Goal: Task Accomplishment & Management: Use online tool/utility

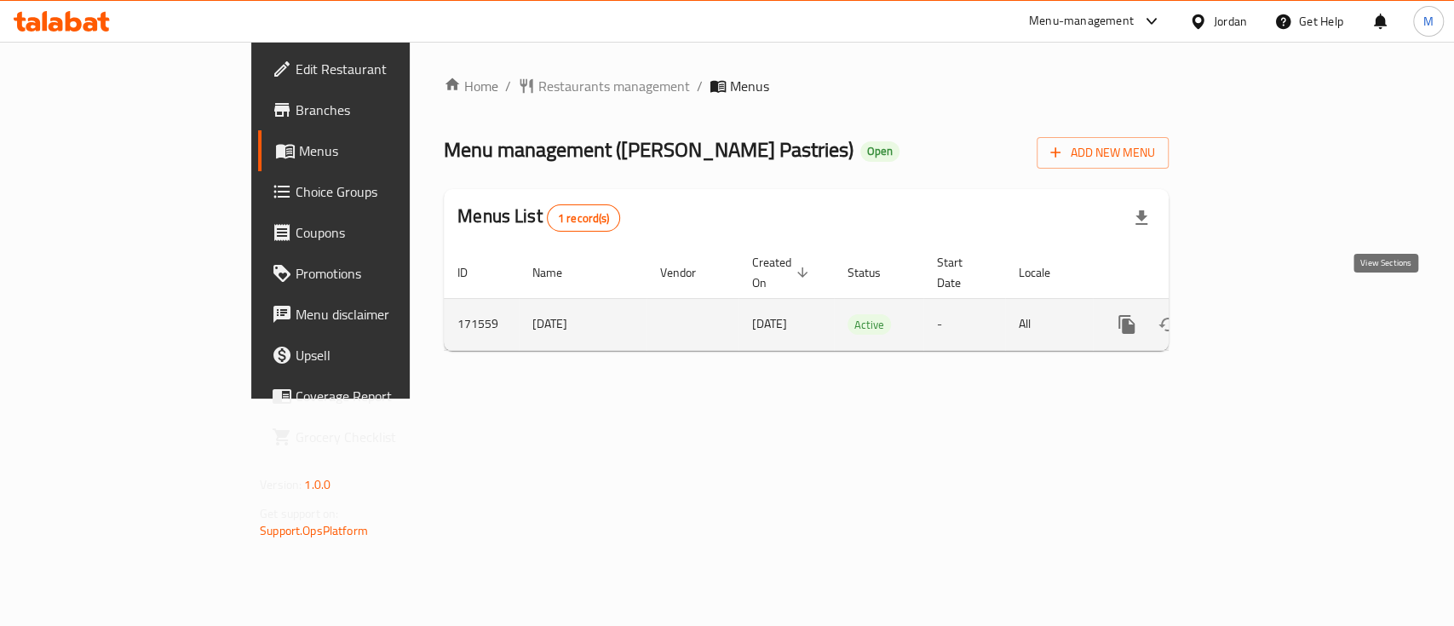
click at [1260, 314] on icon "enhanced table" at bounding box center [1250, 324] width 20 height 20
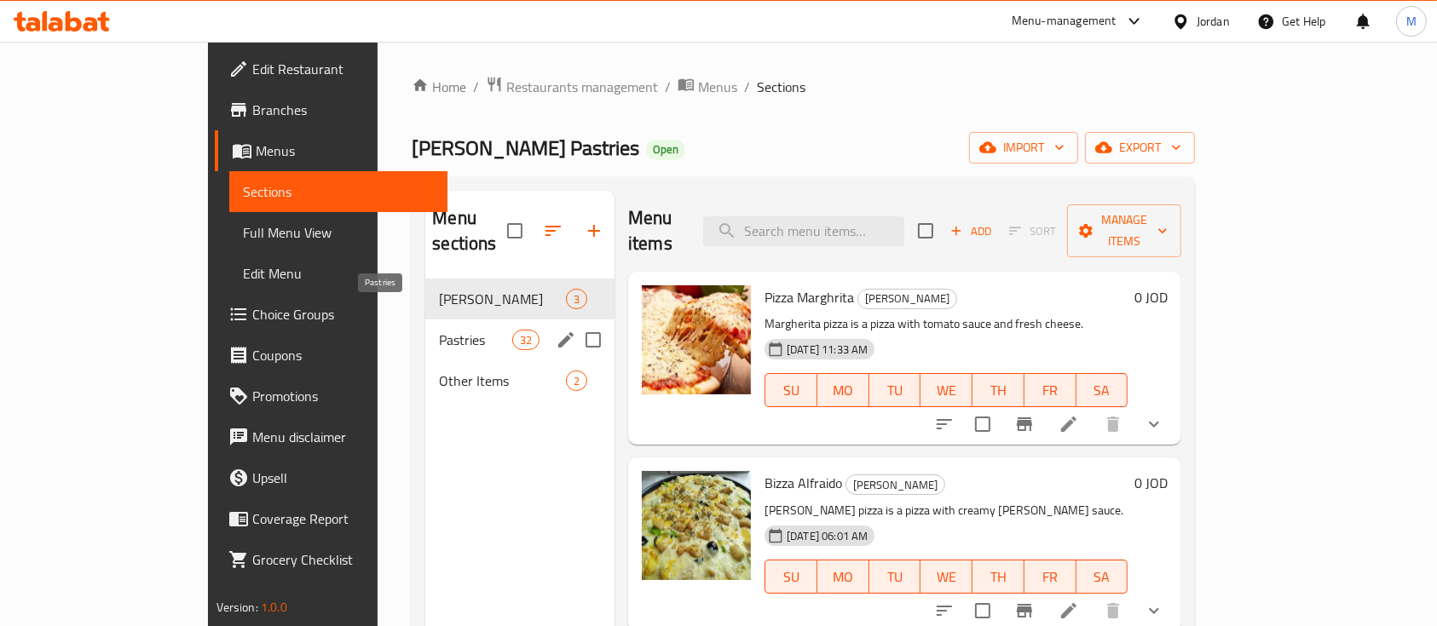
click at [439, 330] on span "Pastries" at bounding box center [475, 340] width 72 height 20
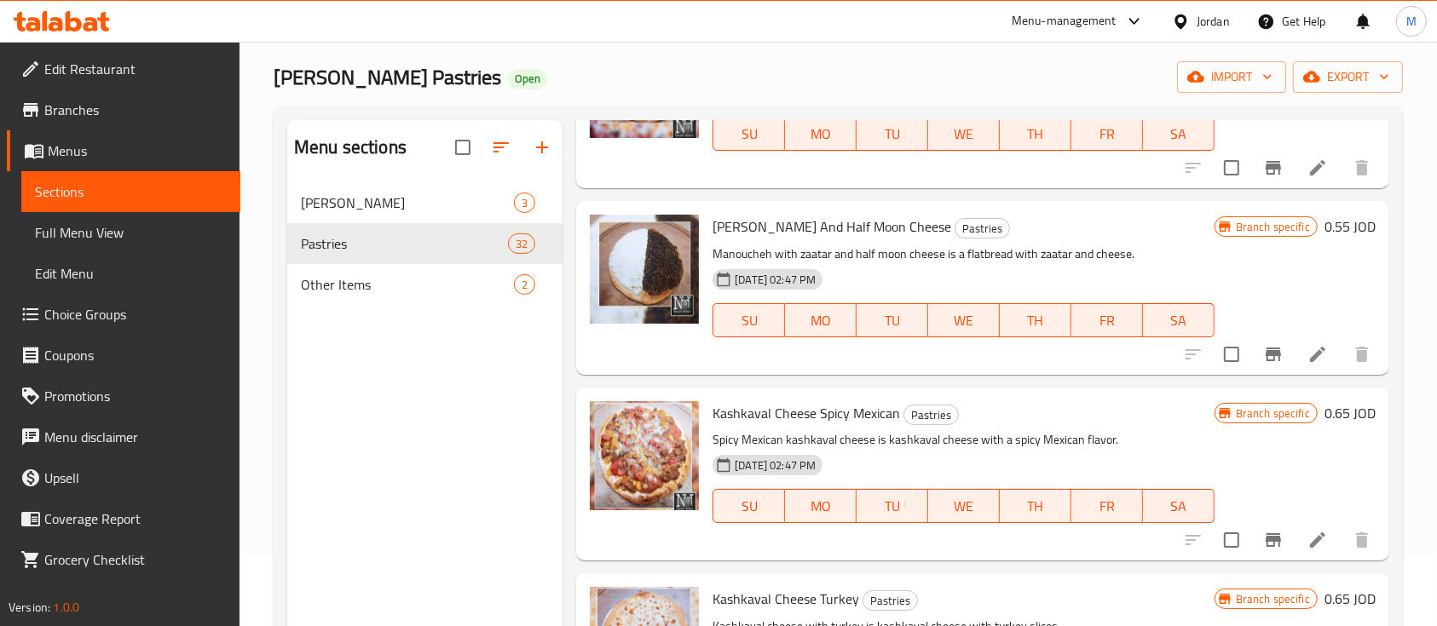
scroll to position [113, 0]
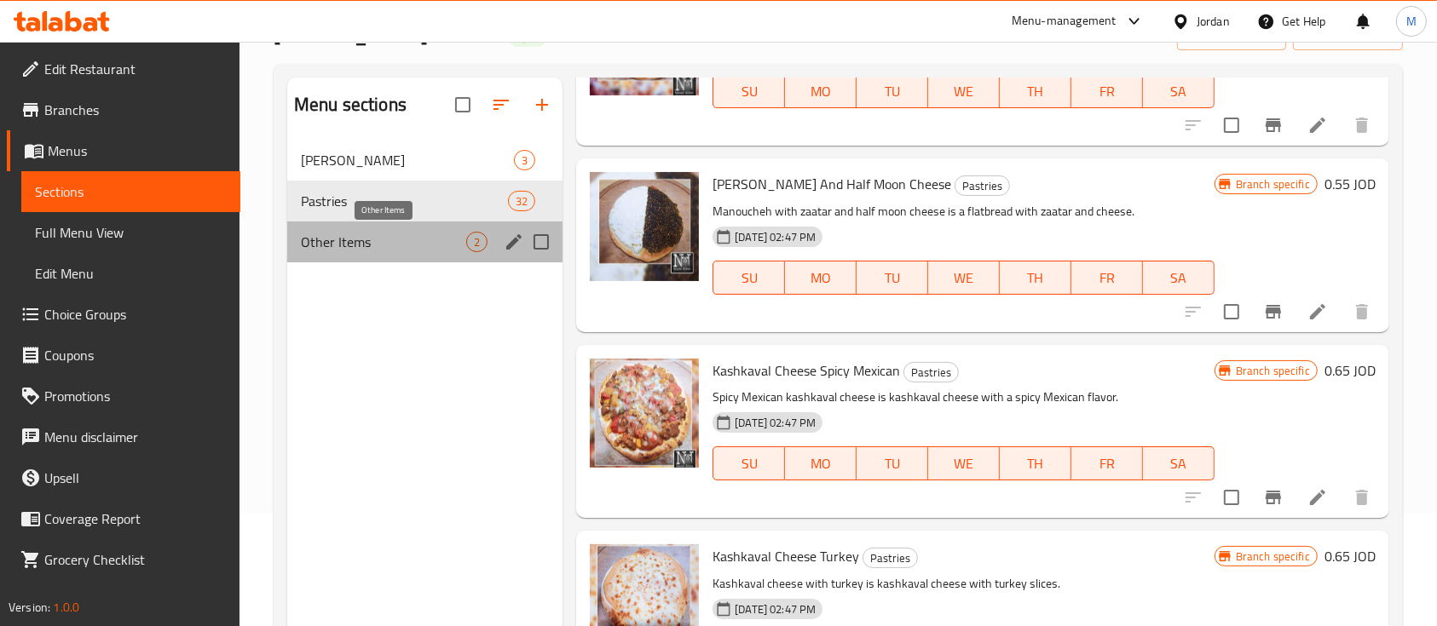
click at [420, 233] on span "Other Items" at bounding box center [383, 242] width 165 height 20
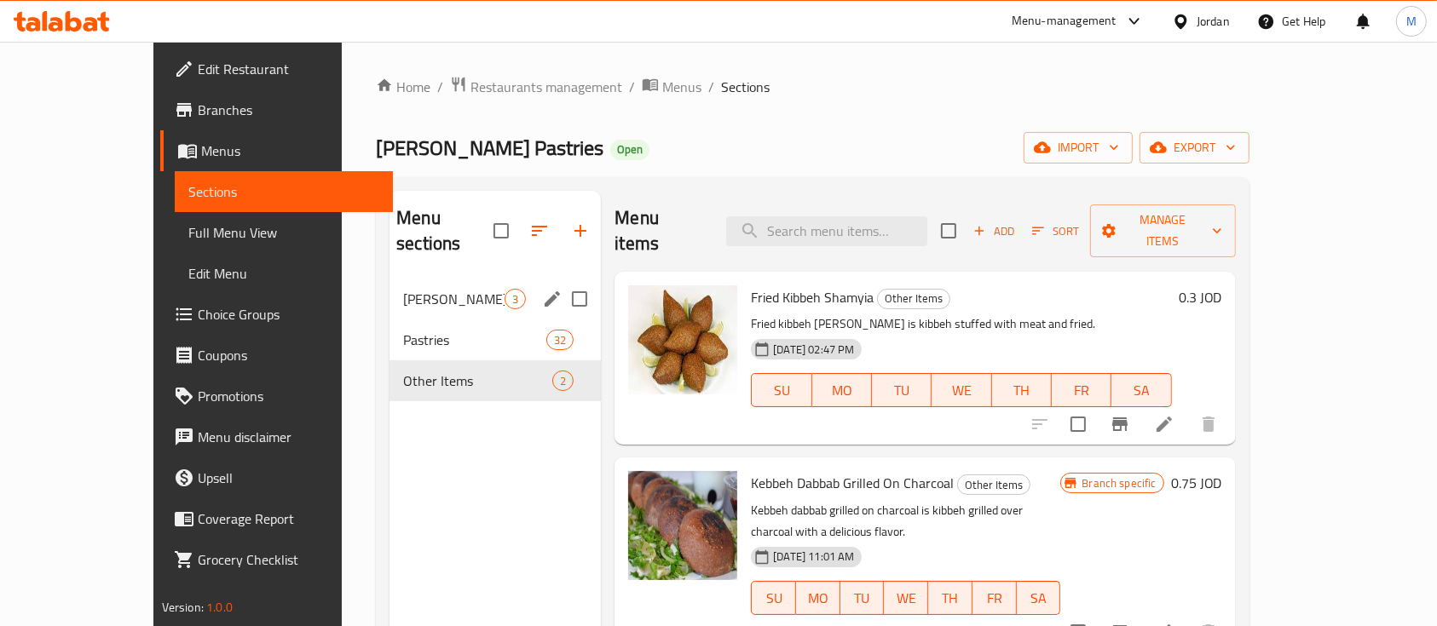
click at [414, 289] on span "[PERSON_NAME]" at bounding box center [453, 299] width 101 height 20
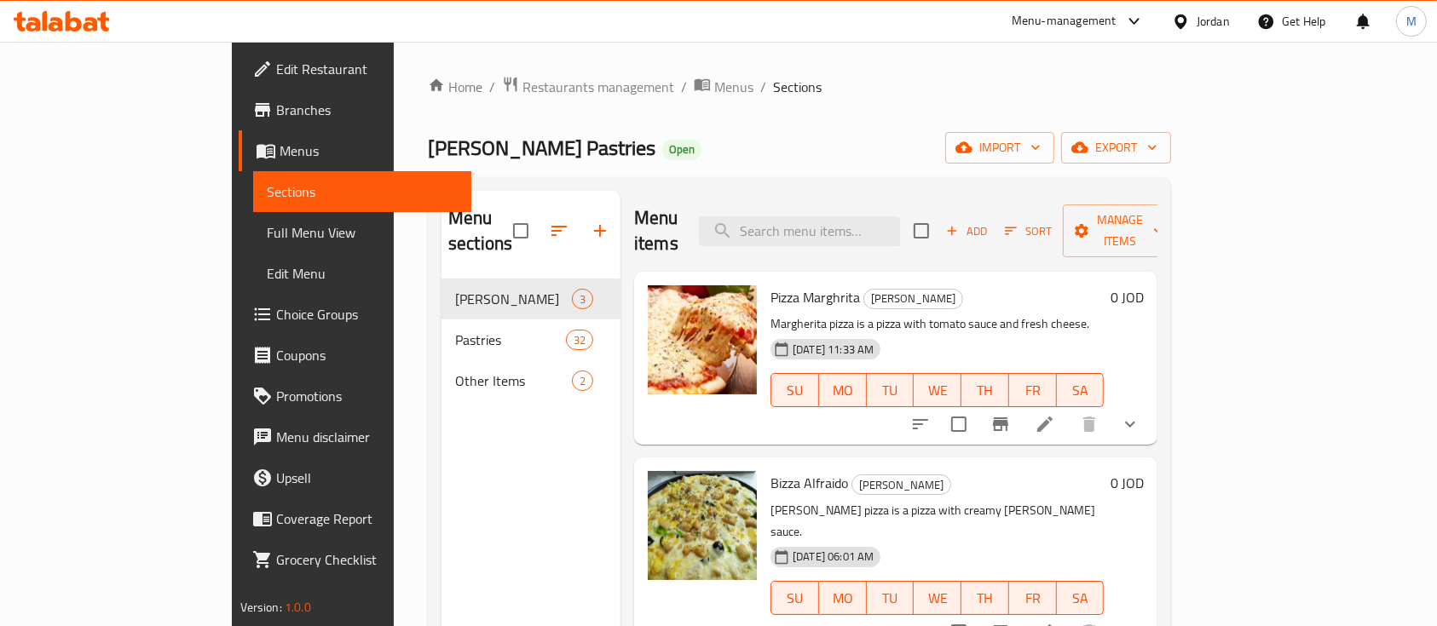
click at [507, 69] on div "Home / Restaurants management / Menus / Sections Nassem Alsham Pastries Open im…" at bounding box center [799, 453] width 811 height 823
click at [522, 78] on span "Restaurants management" at bounding box center [598, 87] width 152 height 20
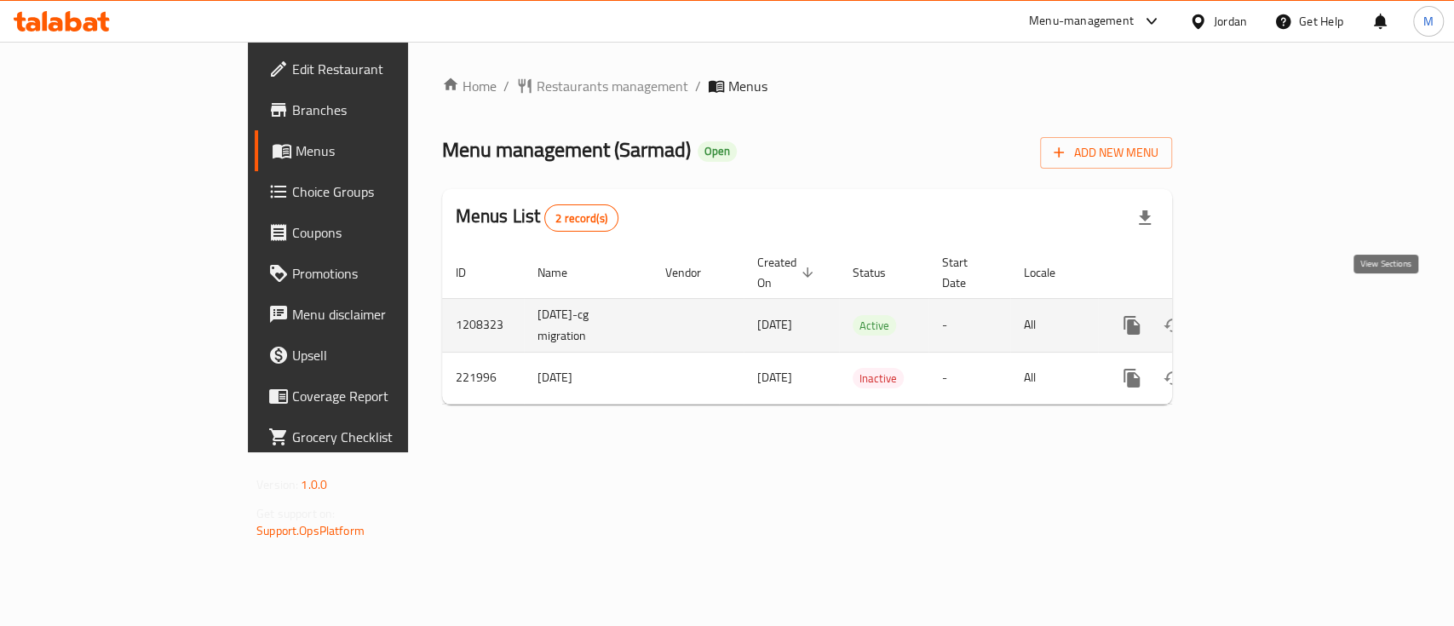
click at [1263, 318] on icon "enhanced table" at bounding box center [1254, 325] width 15 height 15
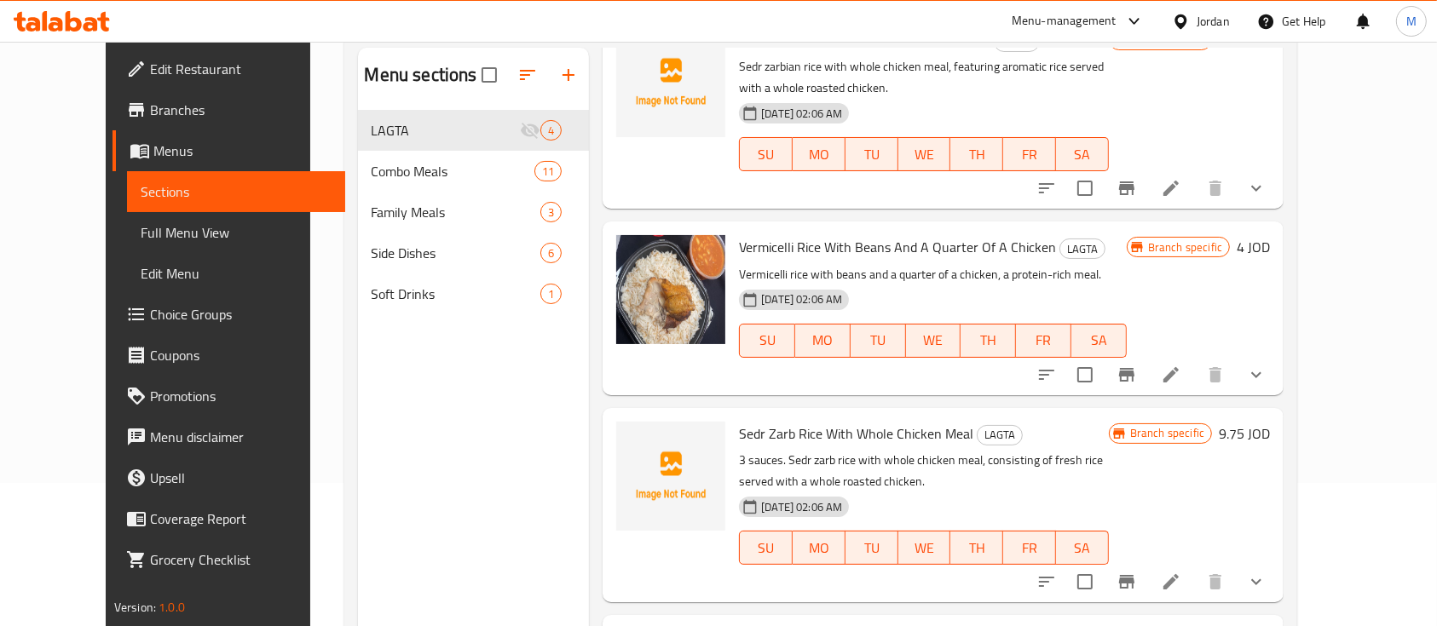
scroll to position [11, 0]
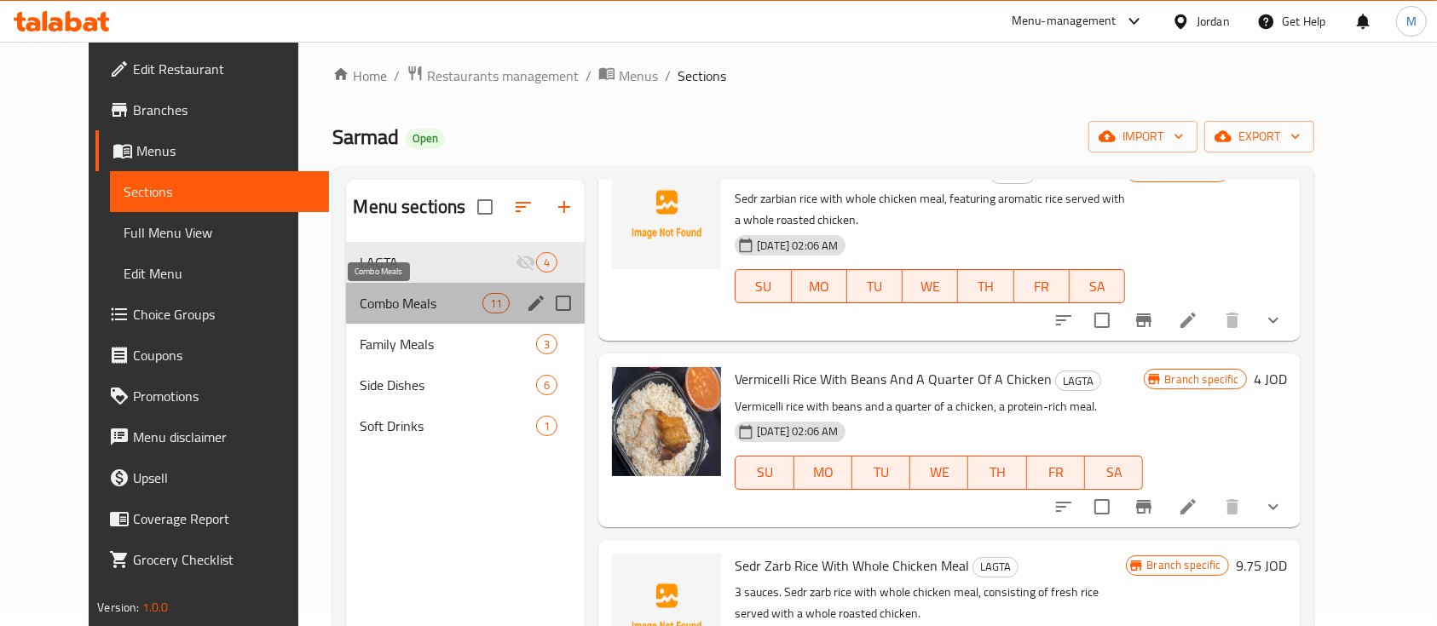
click at [364, 302] on span "Combo Meals" at bounding box center [421, 303] width 123 height 20
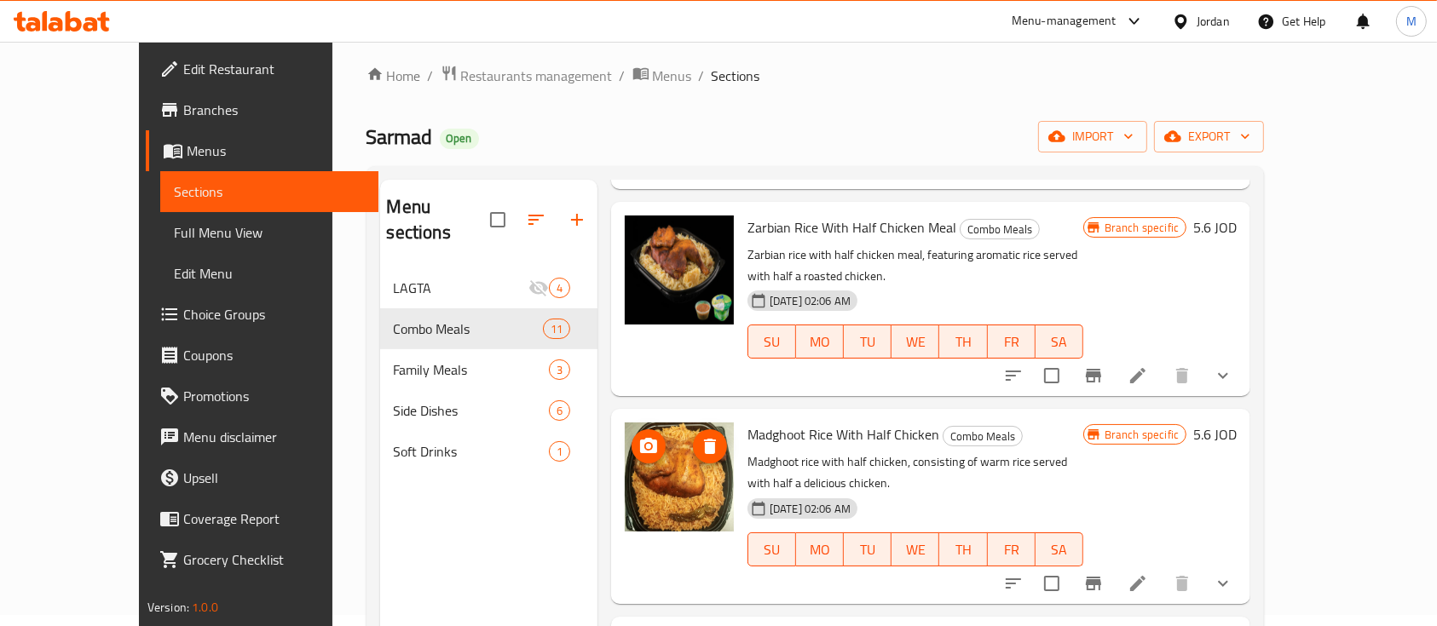
scroll to position [239, 0]
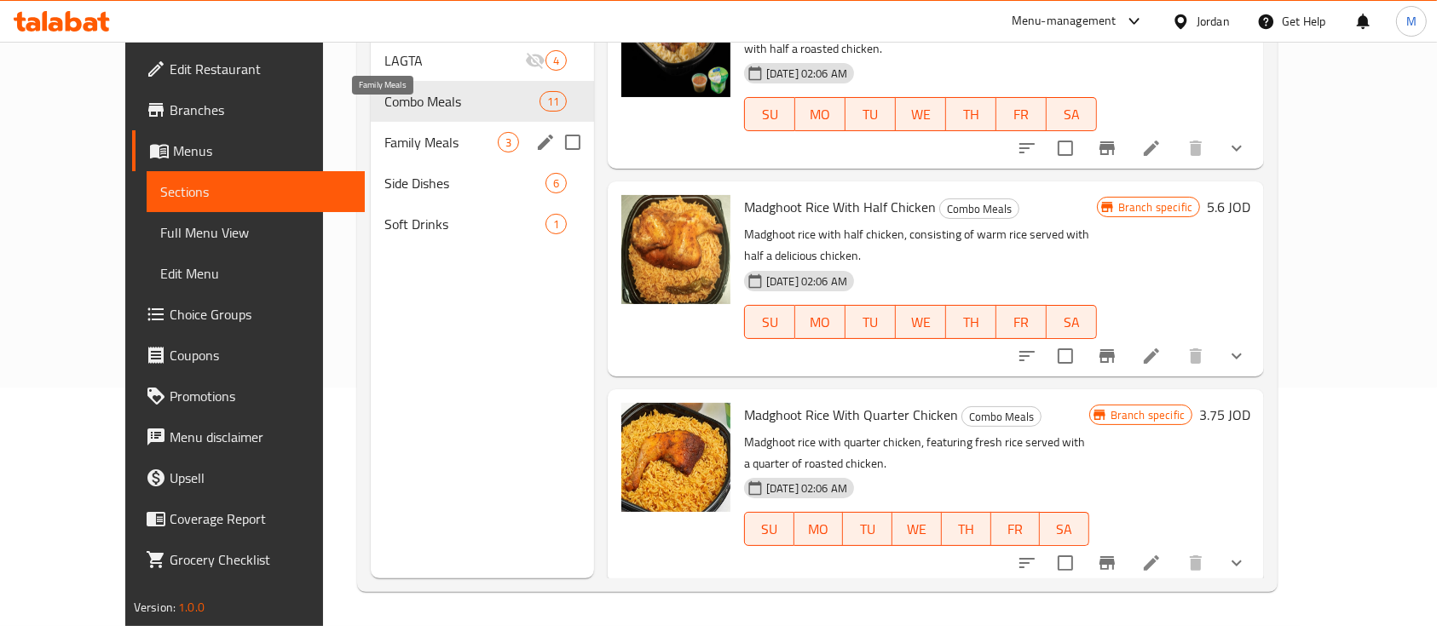
click at [392, 132] on span "Family Meals" at bounding box center [440, 142] width 113 height 20
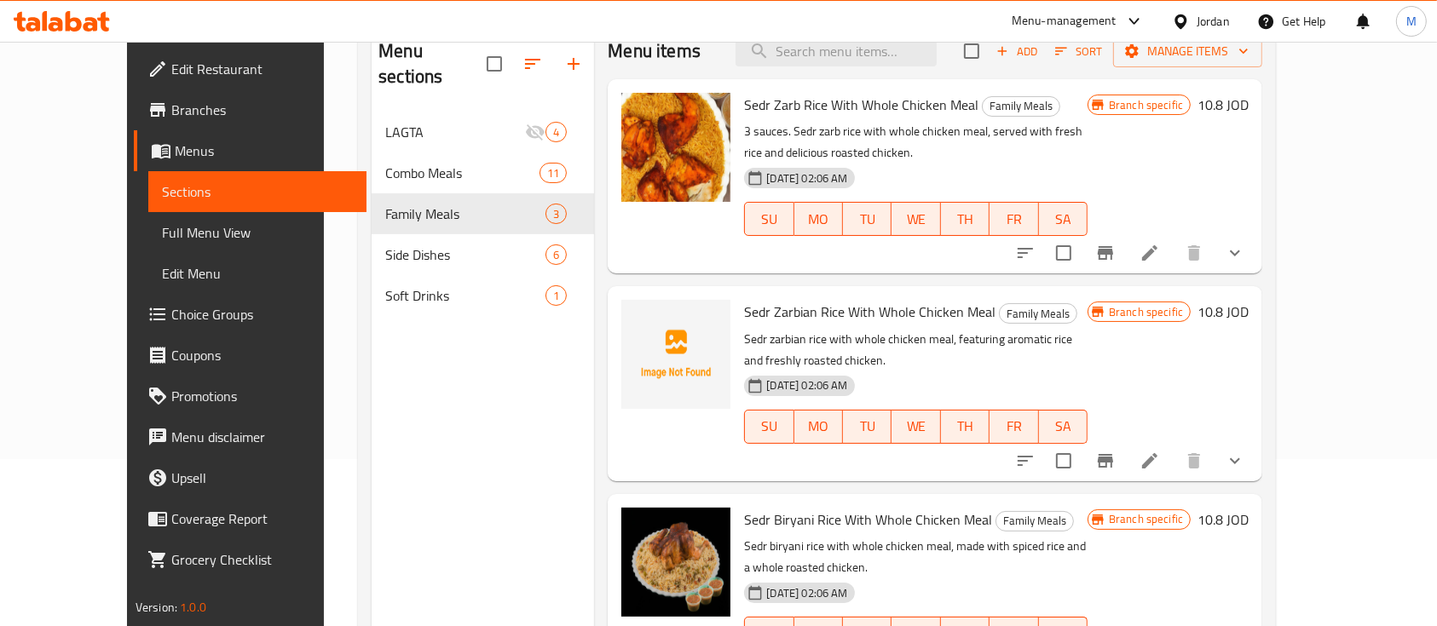
scroll to position [124, 0]
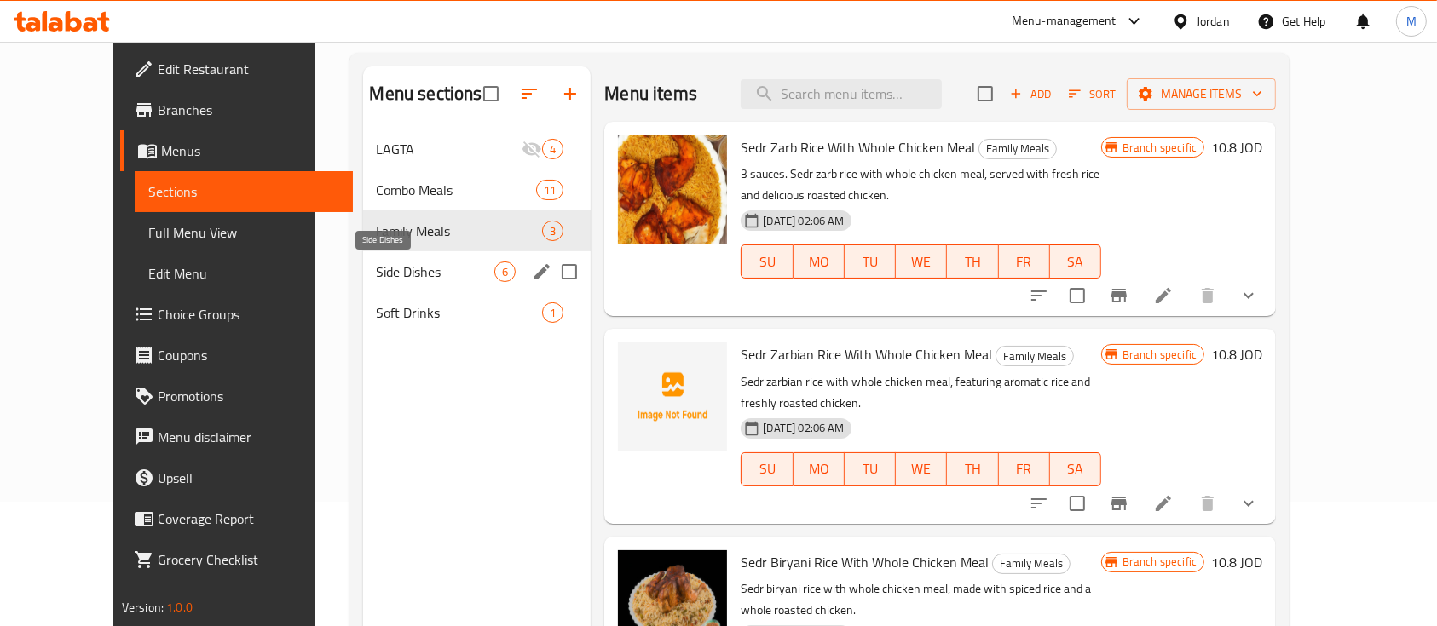
click at [430, 269] on span "Side Dishes" at bounding box center [436, 272] width 118 height 20
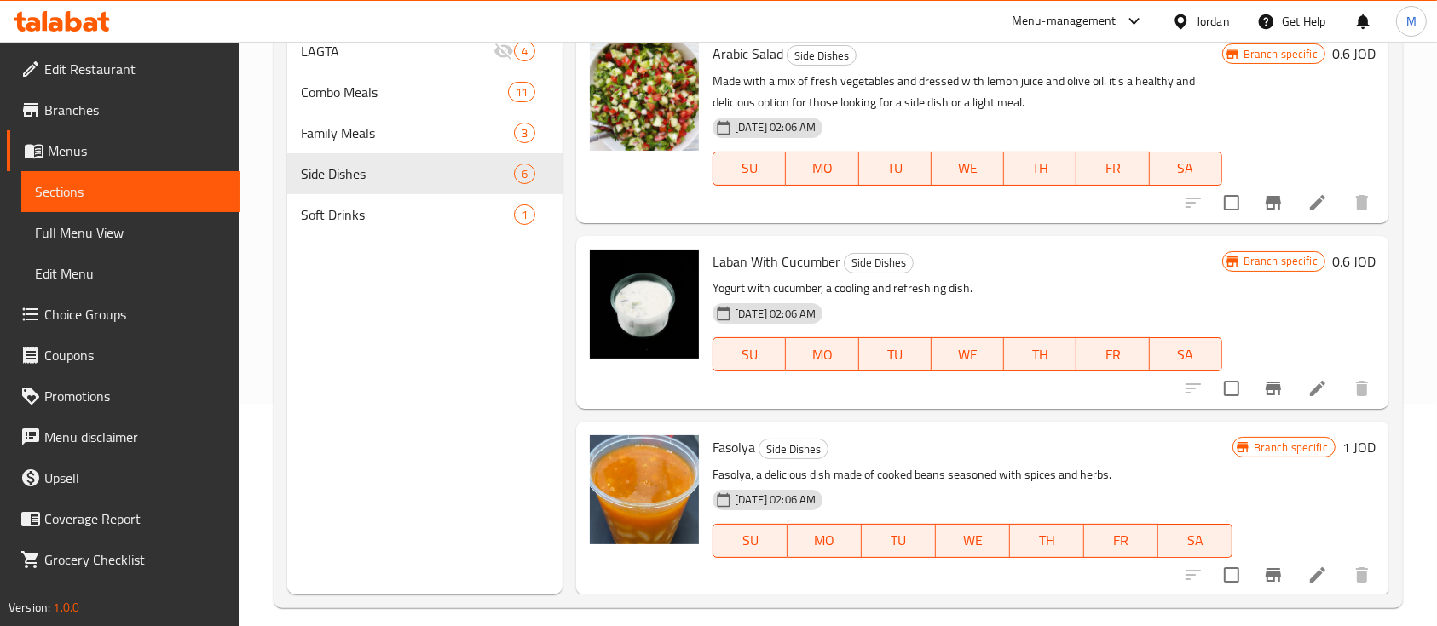
scroll to position [239, 0]
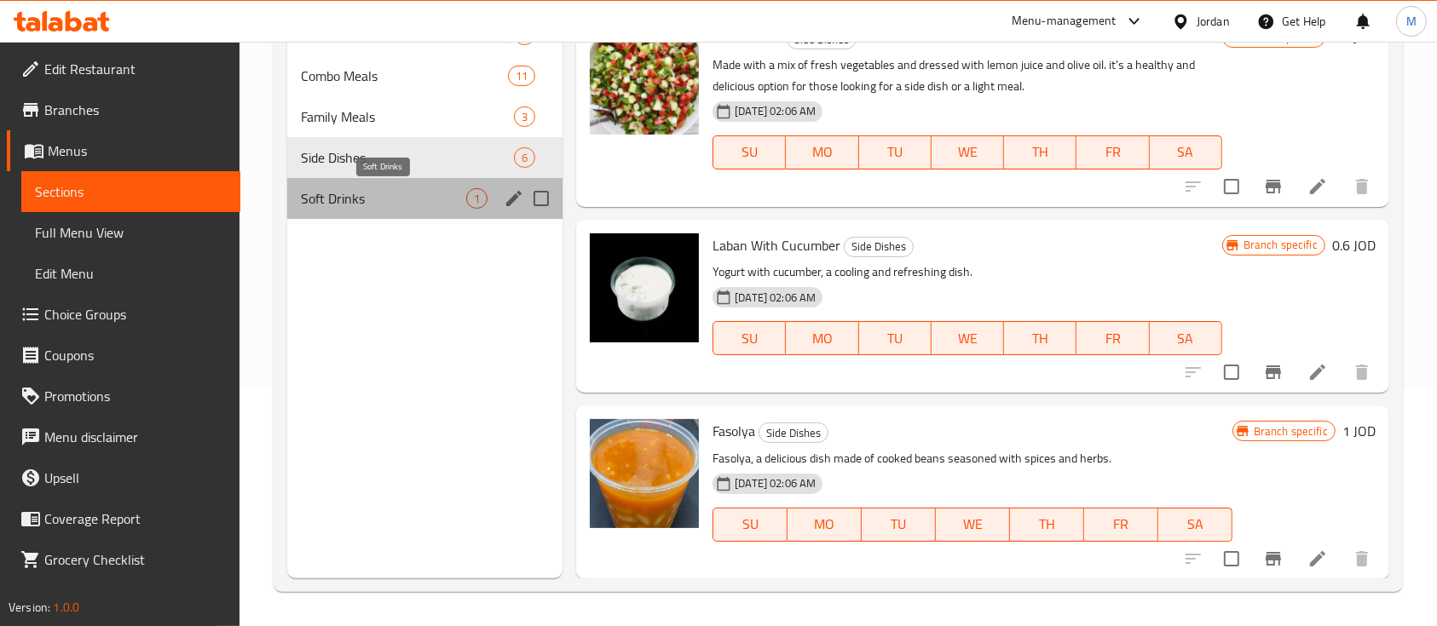
click at [397, 205] on span "Soft Drinks" at bounding box center [383, 198] width 165 height 20
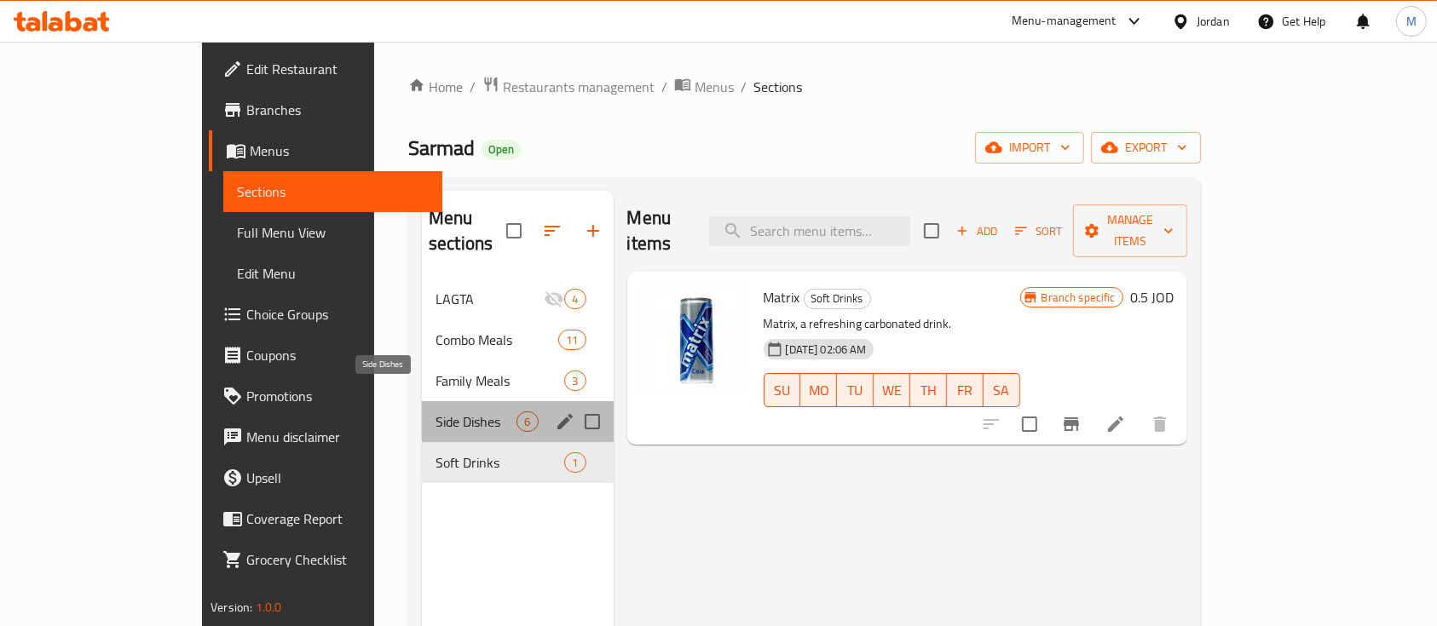
click at [435, 412] on span "Side Dishes" at bounding box center [475, 422] width 81 height 20
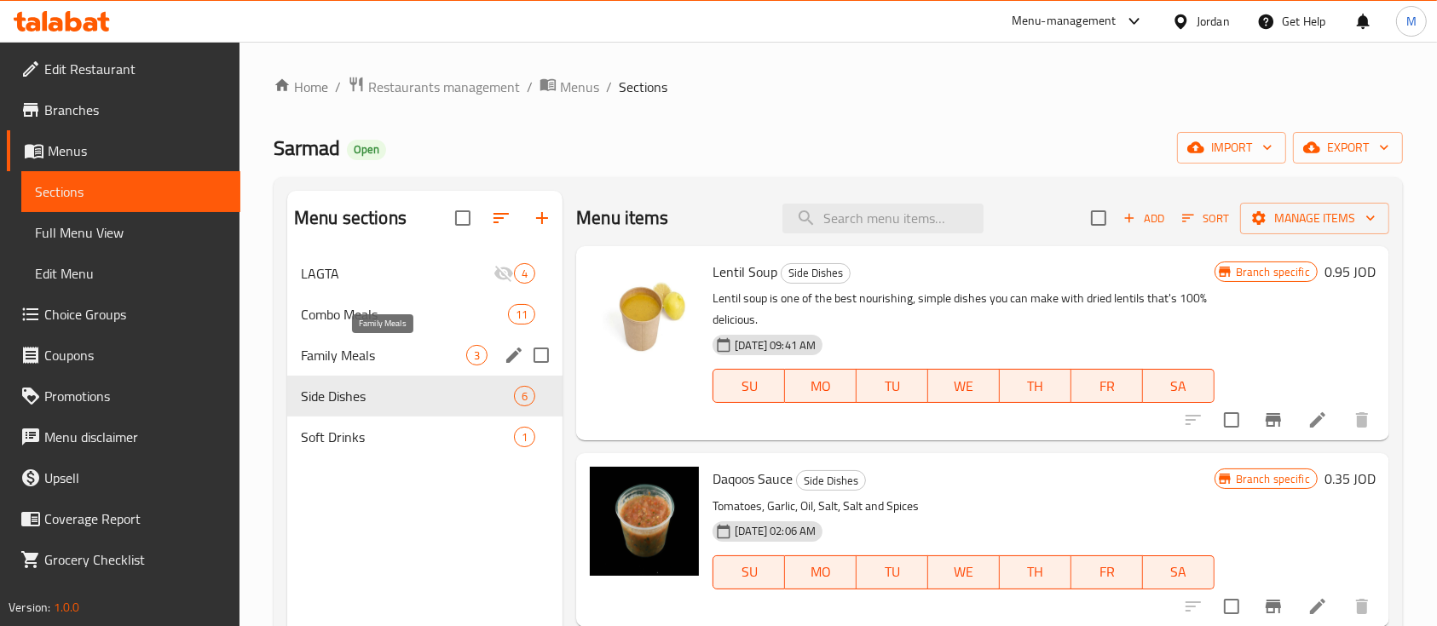
click at [402, 348] on span "Family Meals" at bounding box center [383, 355] width 165 height 20
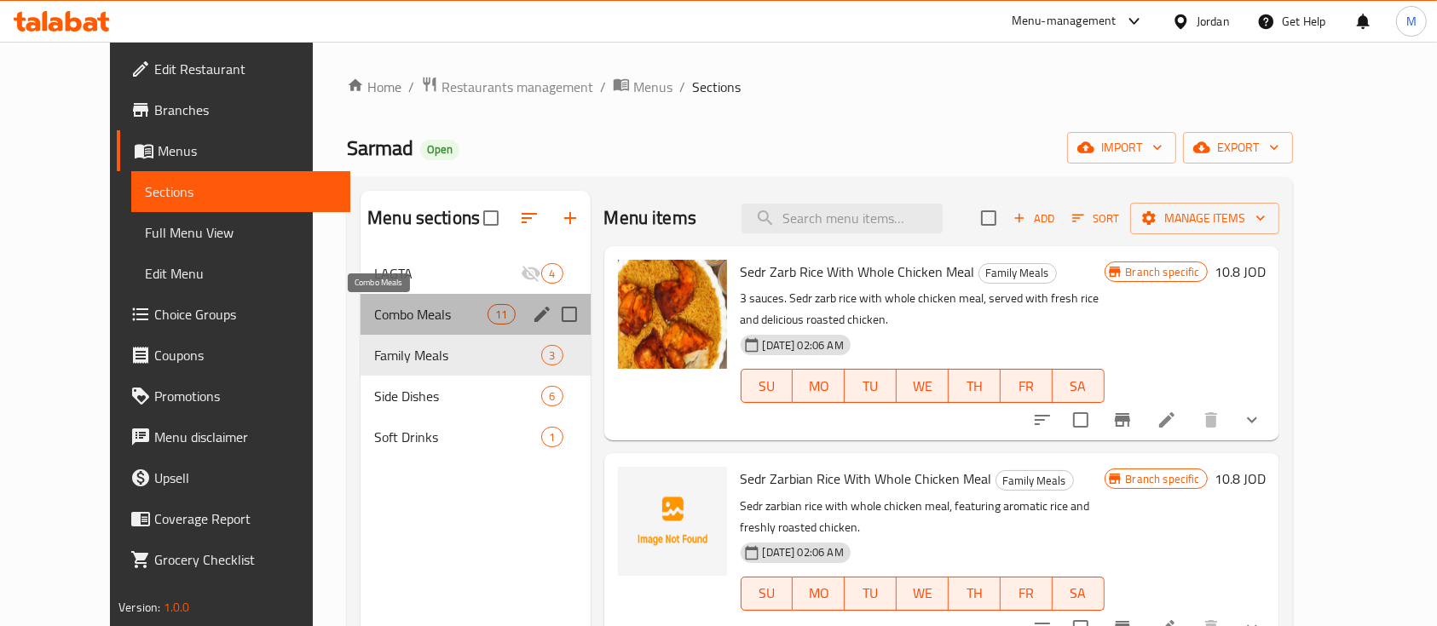
click at [402, 315] on span "Combo Meals" at bounding box center [430, 314] width 113 height 20
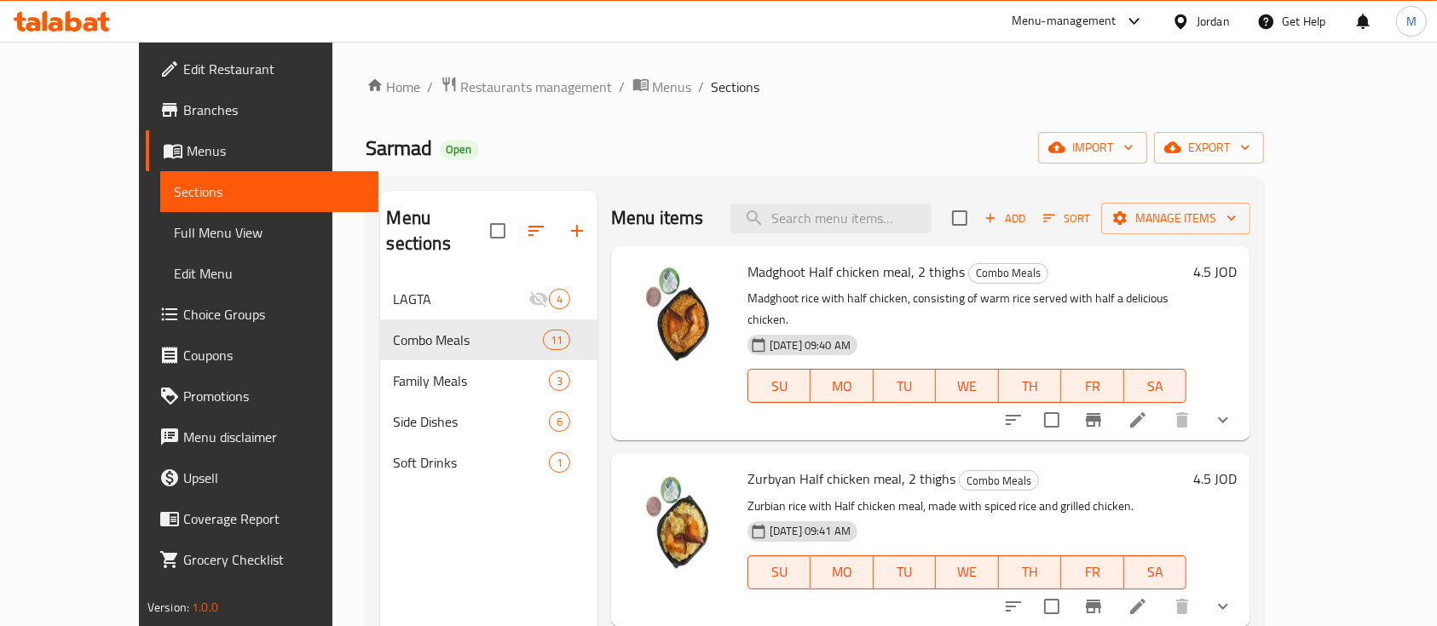
click at [1030, 27] on div "Menu-management" at bounding box center [1063, 21] width 105 height 20
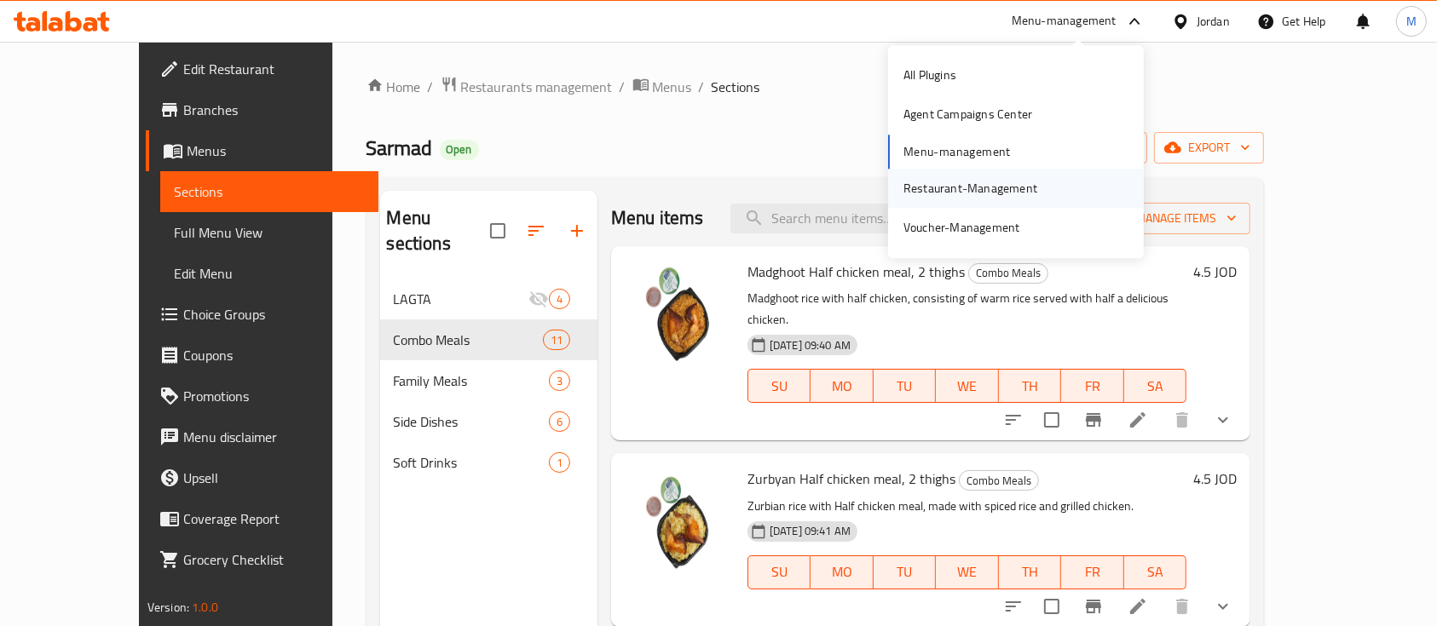
click at [967, 183] on div "Restaurant-Management" at bounding box center [970, 188] width 134 height 19
